Goal: Navigation & Orientation: Find specific page/section

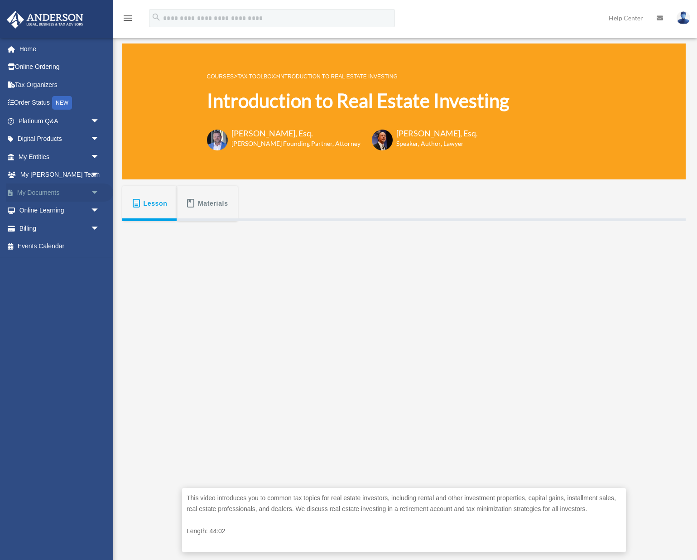
click at [33, 195] on link "My Documents arrow_drop_down" at bounding box center [59, 192] width 107 height 18
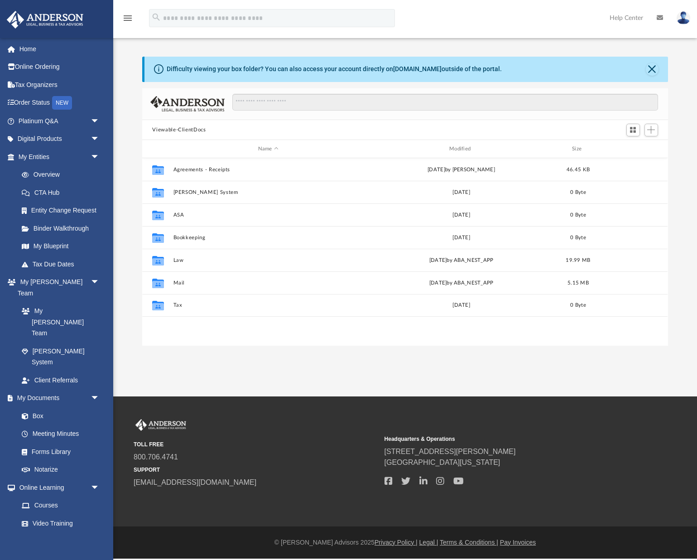
scroll to position [206, 525]
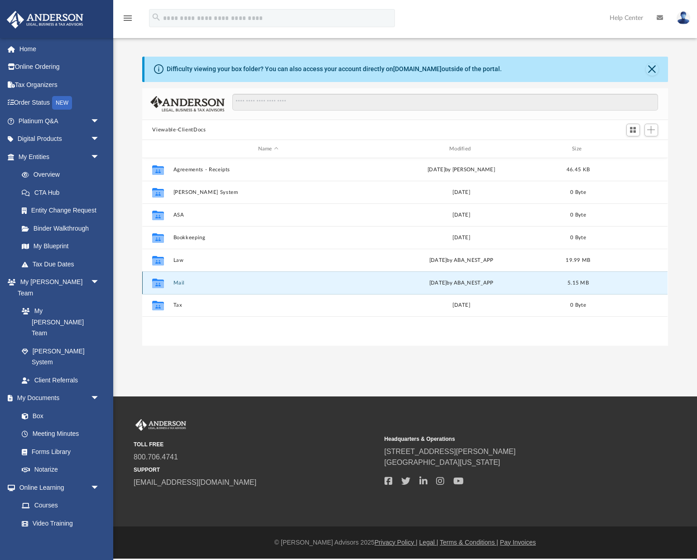
click at [184, 282] on button "Mail" at bounding box center [267, 283] width 189 height 6
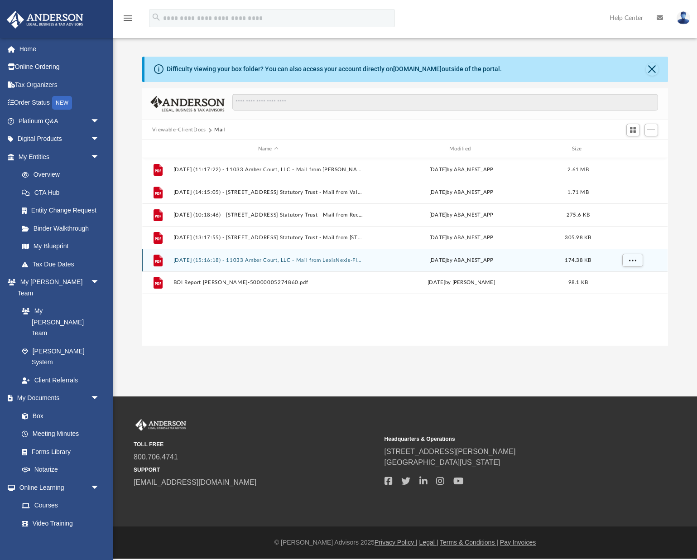
click at [385, 256] on div "[DATE] by ABA_NEST_APP" at bounding box center [461, 260] width 189 height 8
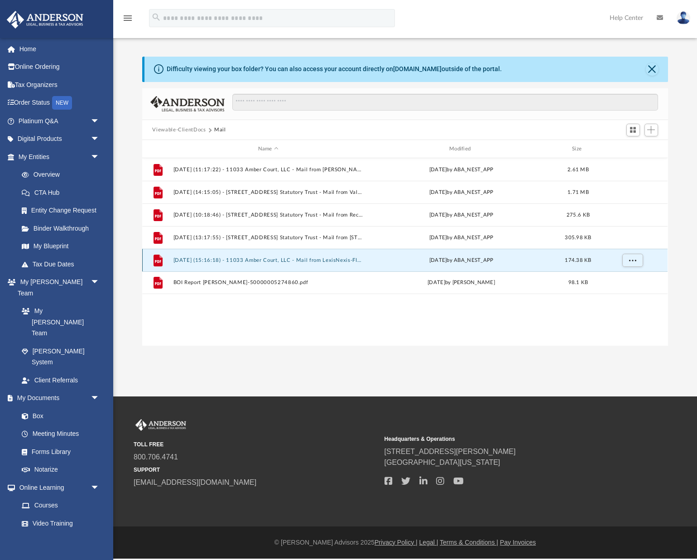
click at [381, 261] on div "[DATE] by ABA_NEST_APP" at bounding box center [461, 260] width 189 height 8
click at [335, 259] on button "[DATE] (15:16:18) - 11033 Amber Court, LLC - Mail from LexisNexis-FIRSt.pdf" at bounding box center [267, 260] width 189 height 6
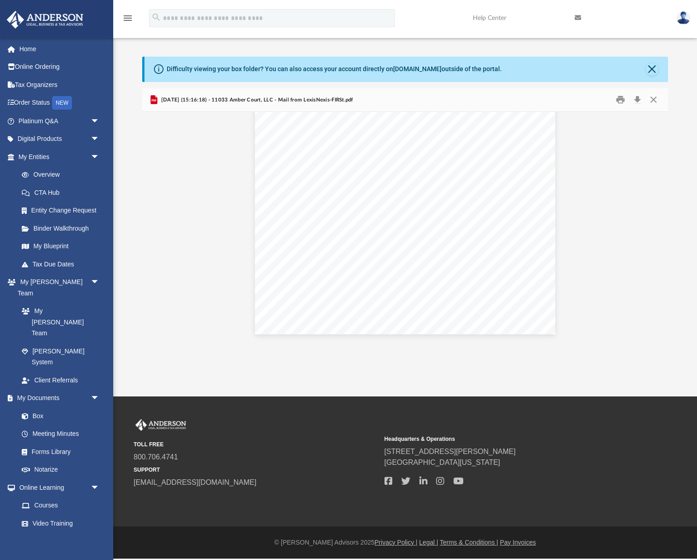
scroll to position [192, 0]
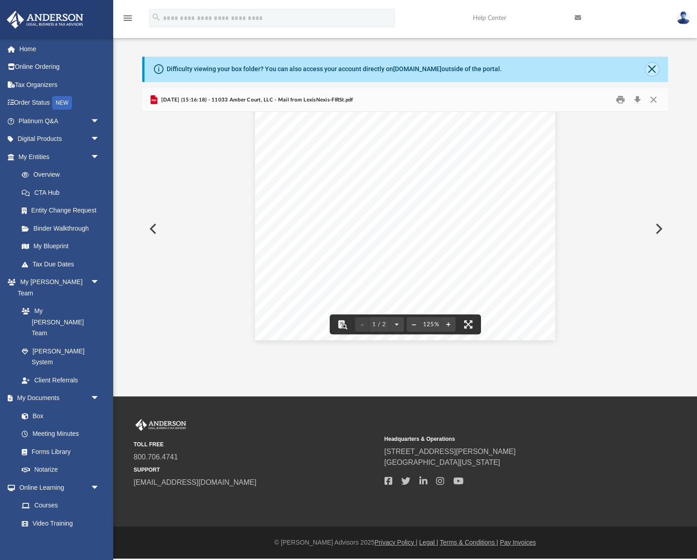
click at [652, 68] on button "Close" at bounding box center [652, 69] width 13 height 13
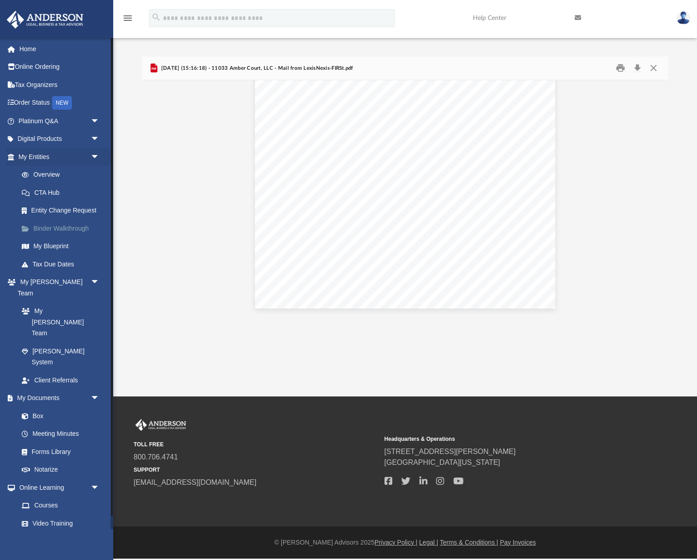
scroll to position [14, 0]
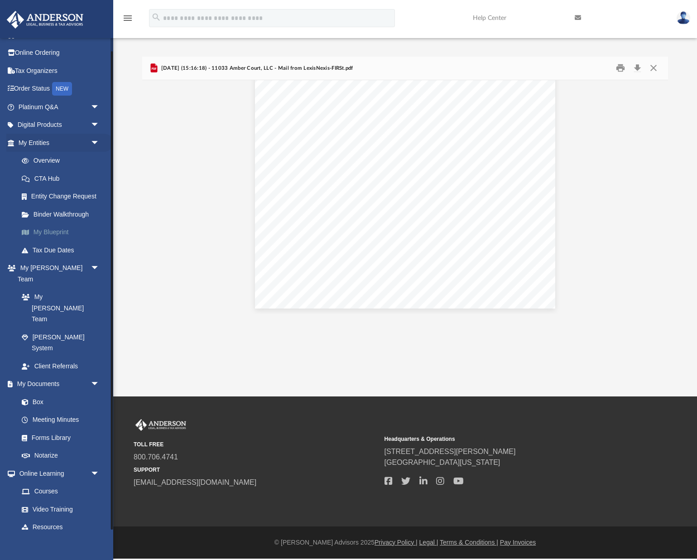
click at [53, 231] on link "My Blueprint" at bounding box center [63, 232] width 101 height 18
